Goal: Information Seeking & Learning: Stay updated

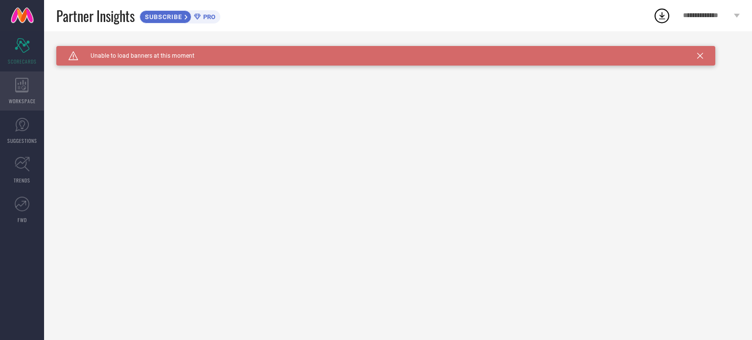
click at [19, 85] on icon at bounding box center [22, 85] width 14 height 15
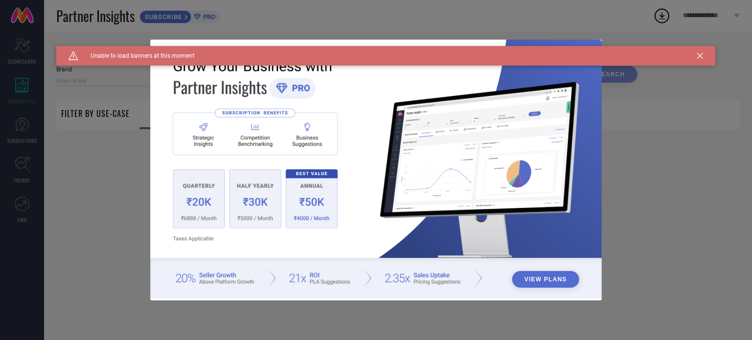
type input "1 STOP FASHION"
type input "All"
click at [85, 172] on div "View Plans" at bounding box center [376, 170] width 752 height 340
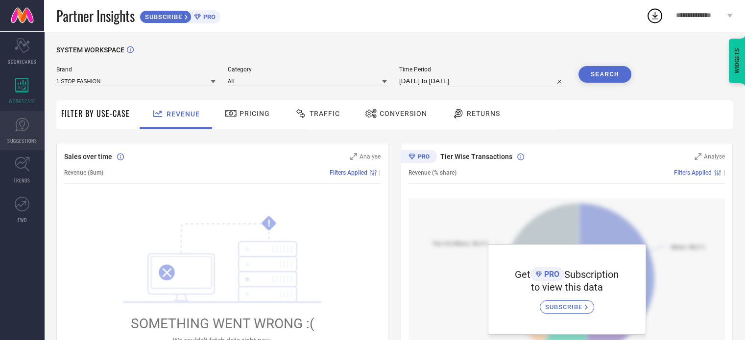
click at [7, 122] on link "SUGGESTIONS" at bounding box center [22, 130] width 44 height 39
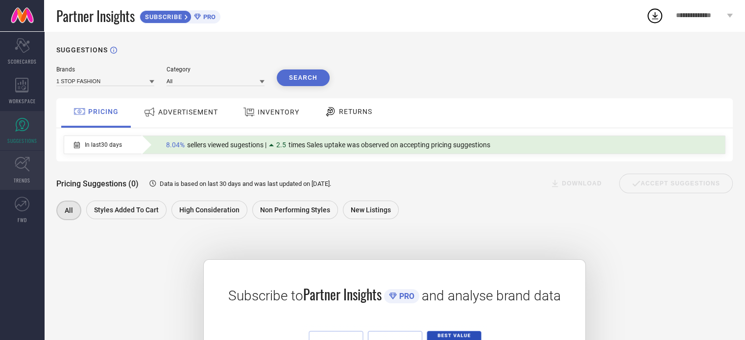
click at [6, 168] on link "TRENDS" at bounding box center [22, 170] width 44 height 39
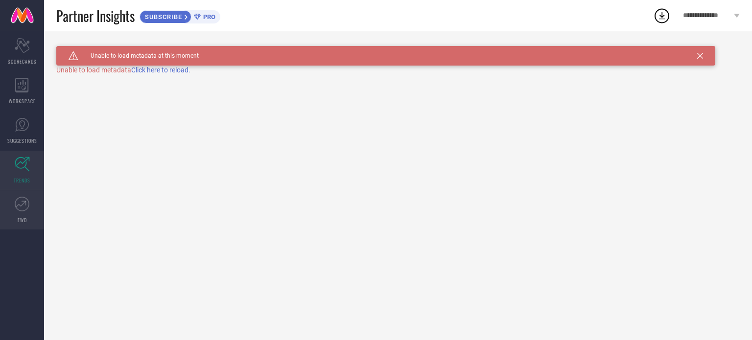
click at [15, 204] on icon at bounding box center [22, 204] width 15 height 15
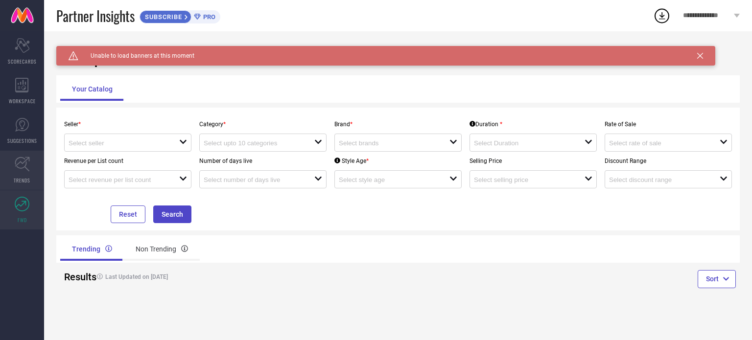
click at [19, 171] on icon at bounding box center [22, 164] width 15 height 15
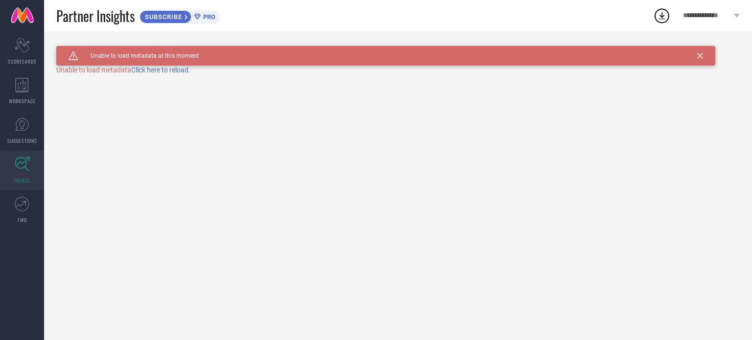
click at [181, 72] on span "Click here to reload." at bounding box center [160, 70] width 59 height 8
click at [700, 57] on icon at bounding box center [701, 56] width 6 height 6
